Goal: Information Seeking & Learning: Find specific page/section

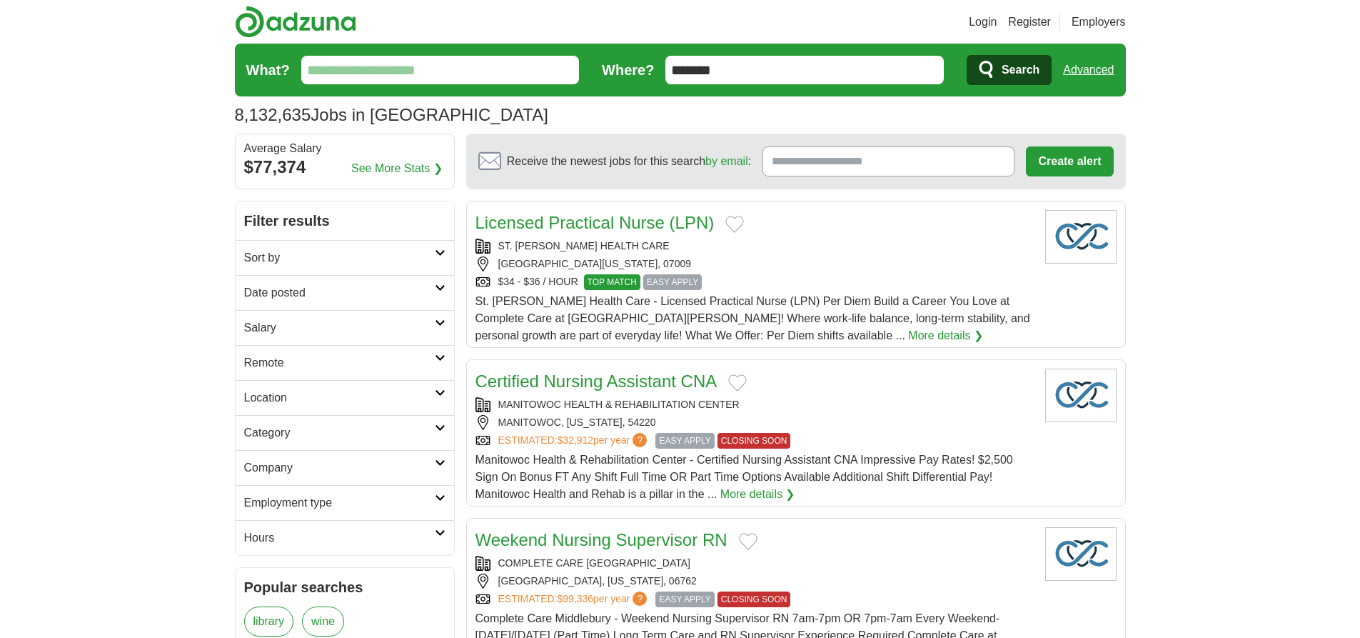
type input "*******"
click at [1088, 70] on link "Advanced" at bounding box center [1088, 70] width 51 height 29
